Goal: Feedback & Contribution: Submit feedback/report problem

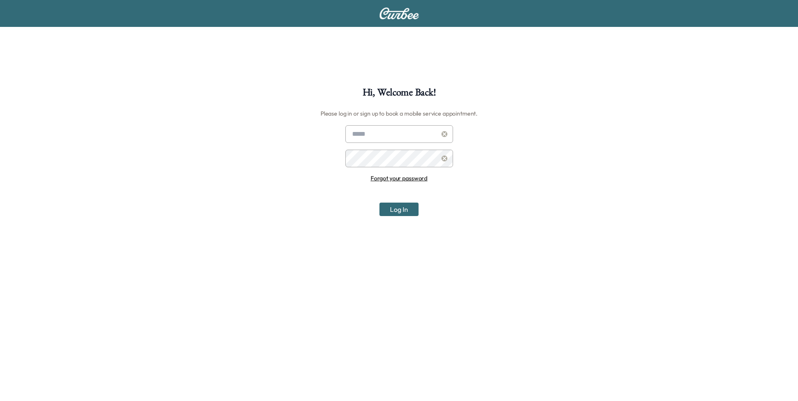
type input "**********"
click at [398, 212] on button "Log In" at bounding box center [399, 209] width 39 height 13
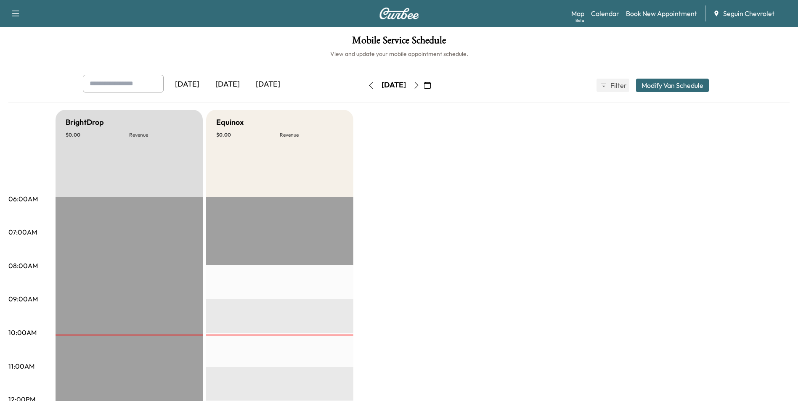
click at [723, 15] on span "Seguin Chevrolet" at bounding box center [748, 13] width 51 height 10
click at [715, 12] on icon at bounding box center [716, 13] width 4 height 5
click at [584, 13] on link "Map Beta" at bounding box center [577, 13] width 13 height 10
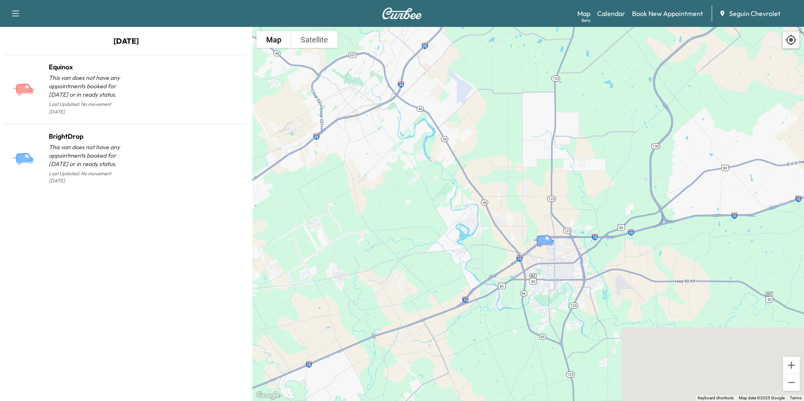
drag, startPoint x: 582, startPoint y: 127, endPoint x: 573, endPoint y: 202, distance: 75.4
click at [573, 202] on div "To activate drag with keyboard, press Alt + Enter. Once in keyboard drag state,…" at bounding box center [528, 214] width 552 height 374
click at [585, 20] on div "Beta" at bounding box center [586, 20] width 9 height 6
click at [14, 13] on icon "button" at bounding box center [16, 13] width 10 height 10
click at [21, 30] on link "Support" at bounding box center [30, 29] width 32 height 10
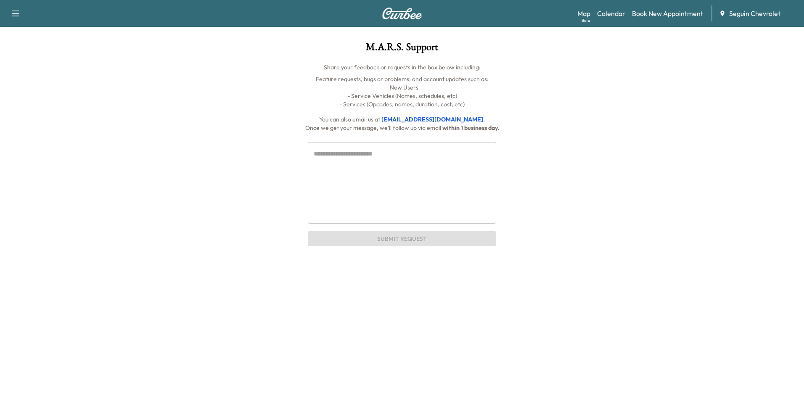
click at [19, 13] on icon "button" at bounding box center [16, 13] width 10 height 10
click at [27, 32] on link "Support" at bounding box center [30, 29] width 32 height 10
click at [583, 15] on link "Map Beta" at bounding box center [584, 13] width 13 height 10
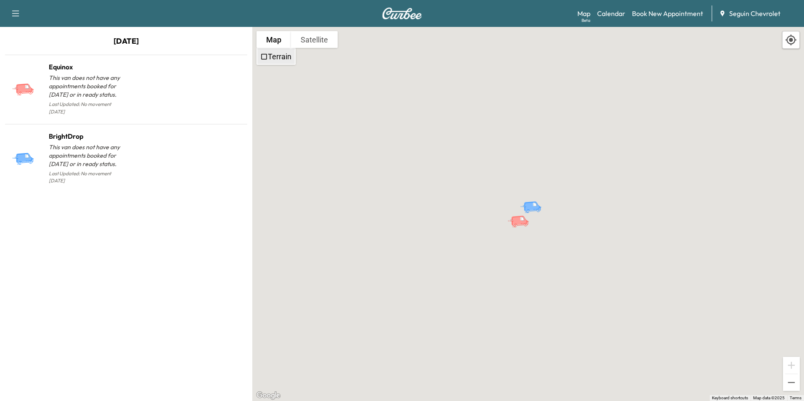
click at [273, 57] on label "Terrain" at bounding box center [280, 56] width 24 height 9
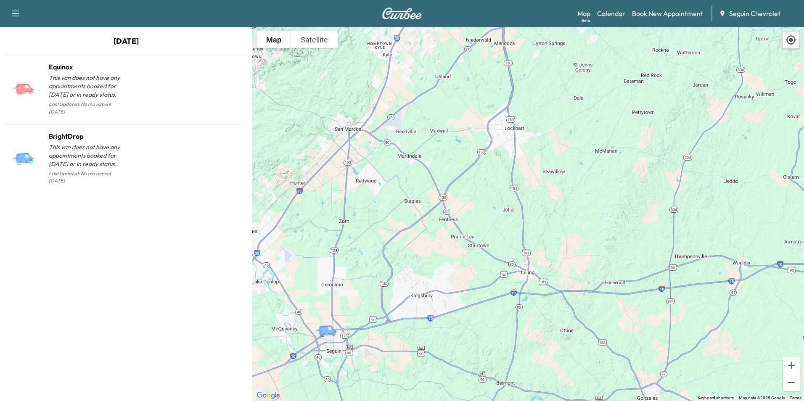
drag, startPoint x: 510, startPoint y: 133, endPoint x: 451, endPoint y: 251, distance: 131.5
click at [451, 251] on div "To activate drag with keyboard, press Alt + Enter. Once in keyboard drag state,…" at bounding box center [528, 214] width 552 height 374
click at [789, 45] on icon at bounding box center [792, 40] width 12 height 12
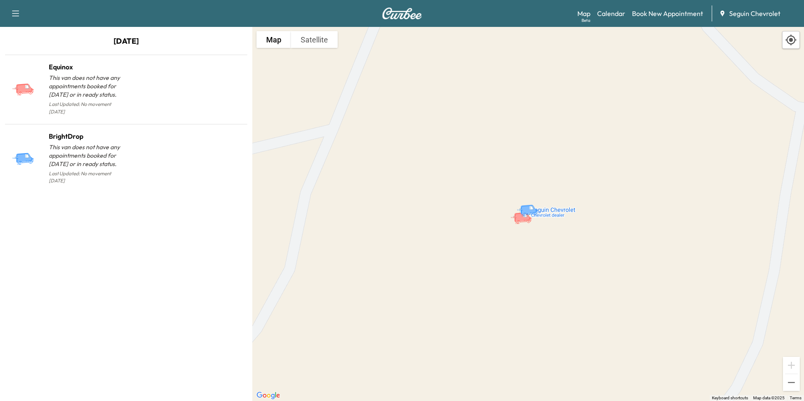
click at [402, 14] on img at bounding box center [402, 14] width 40 height 12
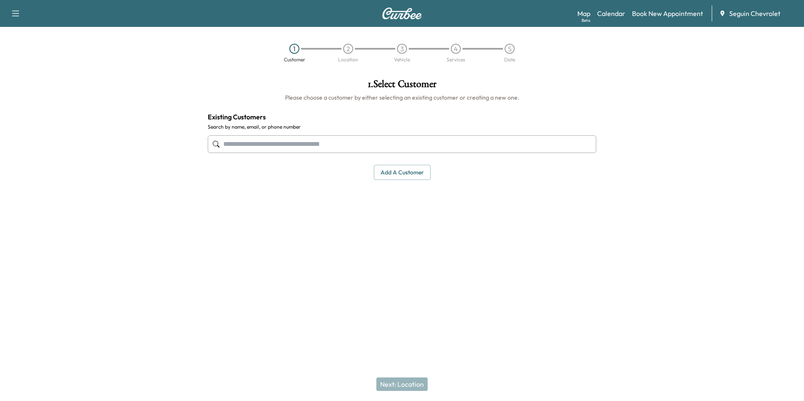
click at [14, 16] on icon "button" at bounding box center [16, 13] width 10 height 10
click at [104, 54] on div "1 Customer 2 Location 3 Vehicle 4 Services 5 Date" at bounding box center [402, 53] width 804 height 39
click at [588, 13] on link "Map Beta" at bounding box center [584, 13] width 13 height 10
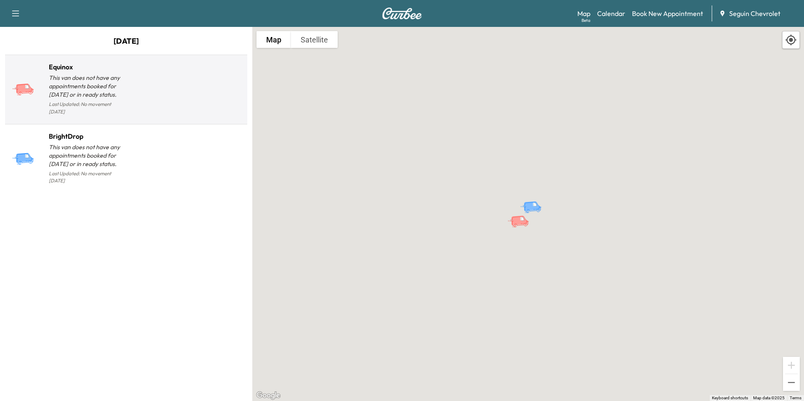
click at [98, 75] on p "This van does not have any appointments booked for [DATE] or in ready status." at bounding box center [87, 86] width 77 height 25
click at [95, 77] on p "This van does not have any appointments booked for [DATE] or in ready status." at bounding box center [87, 86] width 77 height 25
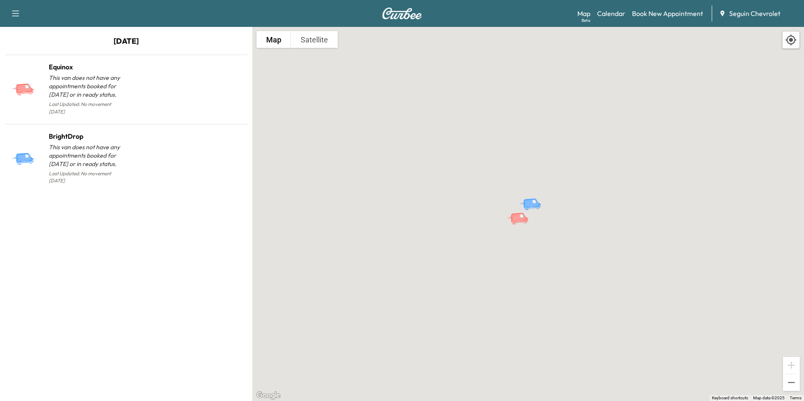
click at [723, 13] on icon at bounding box center [722, 13] width 7 height 7
click at [307, 38] on button "Satellite" at bounding box center [314, 39] width 47 height 17
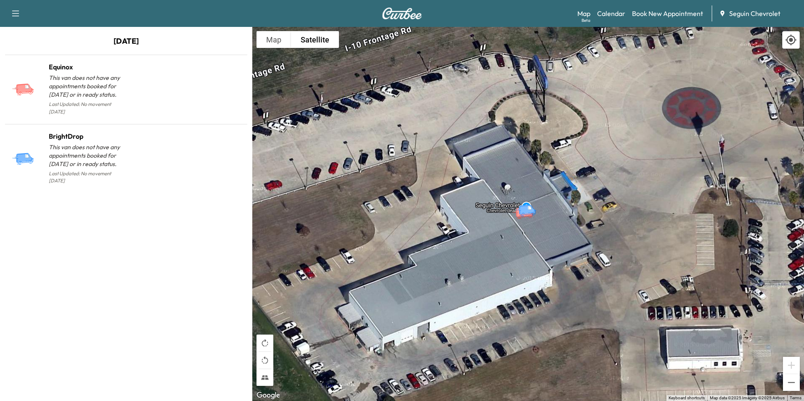
click at [12, 16] on icon "button" at bounding box center [16, 13] width 10 height 10
click at [31, 30] on link "Support" at bounding box center [30, 29] width 32 height 10
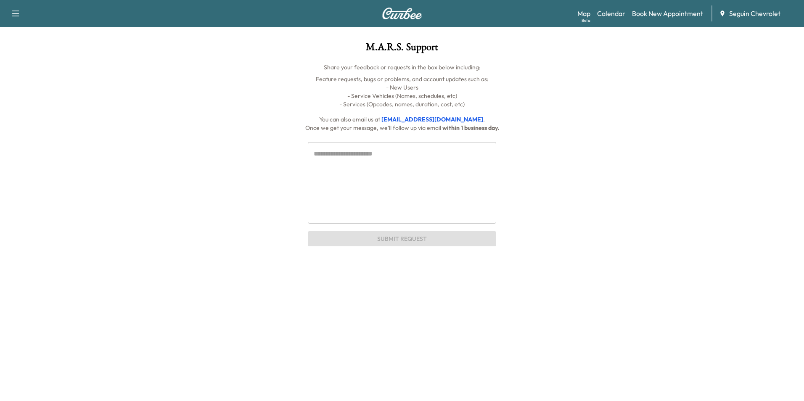
click at [409, 153] on textarea at bounding box center [402, 183] width 177 height 68
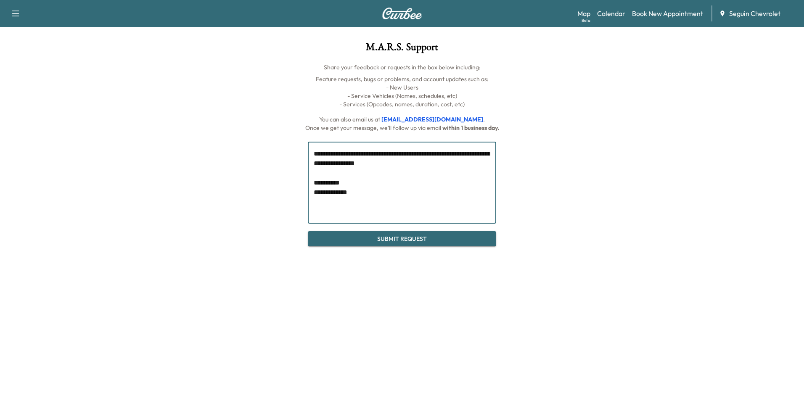
type textarea "**********"
click at [398, 235] on button "Submit Request" at bounding box center [402, 239] width 188 height 16
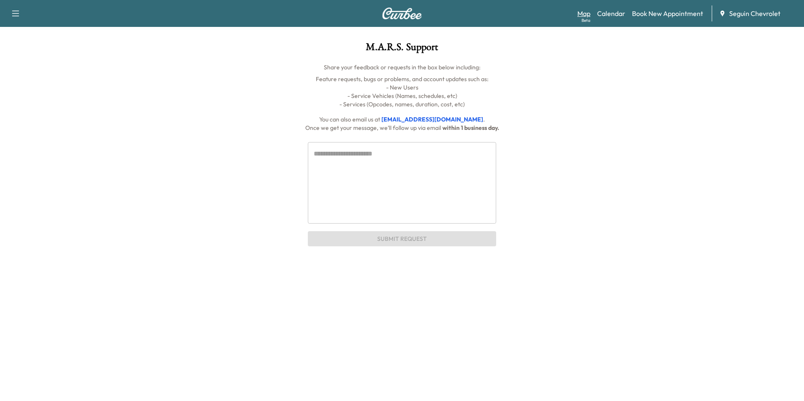
click at [589, 15] on link "Map Beta" at bounding box center [584, 13] width 13 height 10
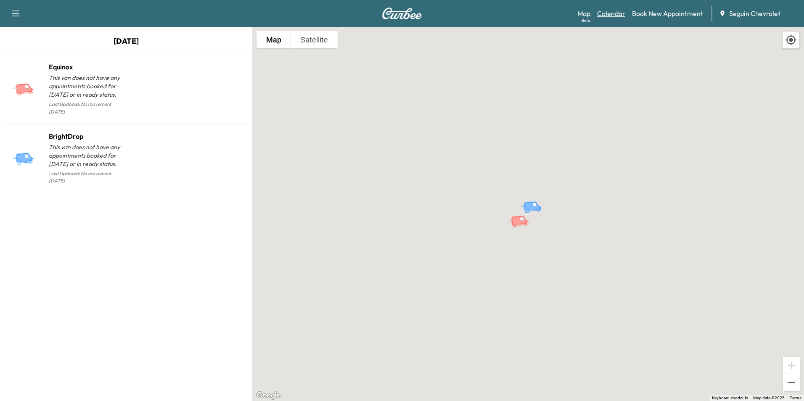
click at [613, 14] on link "Calendar" at bounding box center [611, 13] width 28 height 10
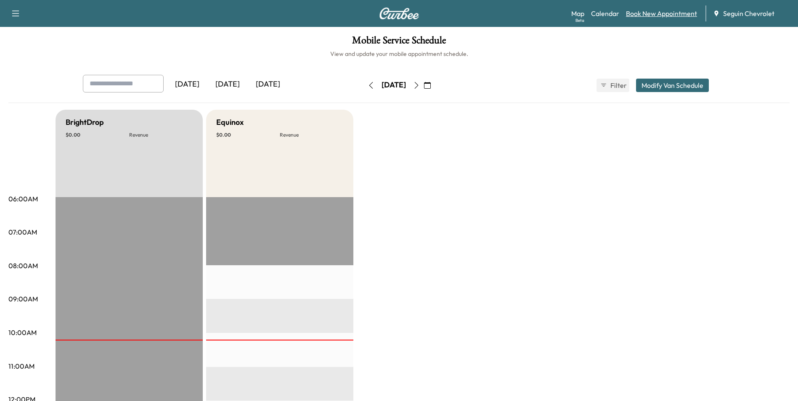
click at [654, 15] on link "Book New Appointment" at bounding box center [661, 13] width 71 height 10
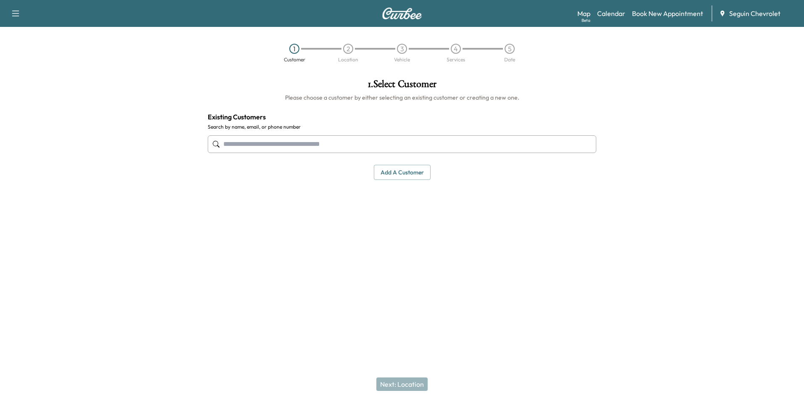
click at [722, 13] on icon at bounding box center [723, 13] width 4 height 5
click at [743, 15] on span "Seguin Chevrolet" at bounding box center [755, 13] width 51 height 10
click at [759, 15] on span "Seguin Chevrolet" at bounding box center [755, 13] width 51 height 10
